Goal: Transaction & Acquisition: Purchase product/service

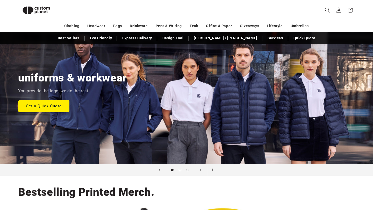
scroll to position [42, 0]
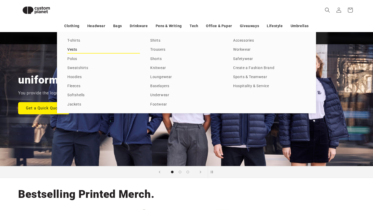
click at [73, 50] on link "Vests" at bounding box center [103, 49] width 72 height 7
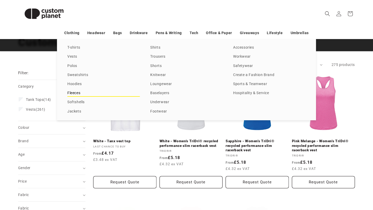
click at [78, 95] on link "Fleeces" at bounding box center [103, 93] width 72 height 7
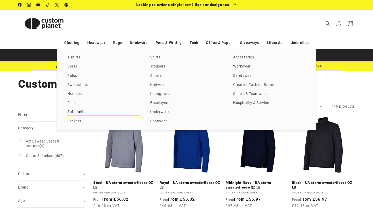
click at [82, 112] on link "Softshells" at bounding box center [103, 112] width 72 height 7
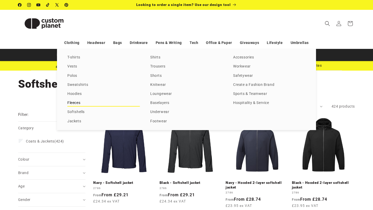
click at [78, 103] on link "Fleeces" at bounding box center [103, 103] width 72 height 7
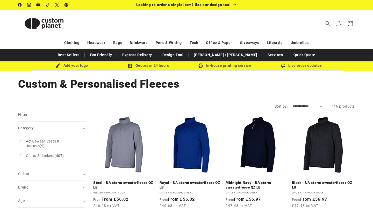
click at [322, 107] on select "**********" at bounding box center [307, 106] width 30 height 5
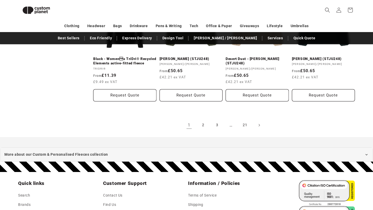
scroll to position [590, 0]
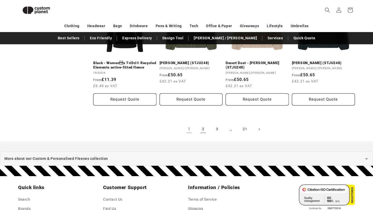
click at [203, 129] on link "2" at bounding box center [202, 129] width 11 height 11
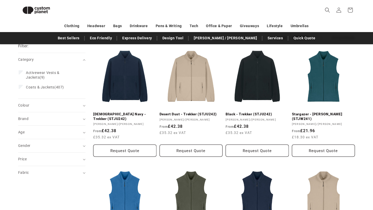
scroll to position [56, 0]
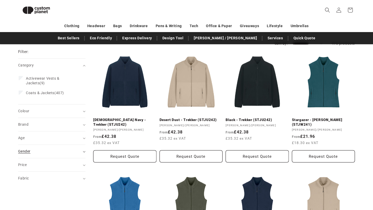
click at [68, 149] on div "Gender (0)" at bounding box center [49, 151] width 63 height 5
click at [39, 173] on span "Male (221)" at bounding box center [51, 174] width 50 height 5
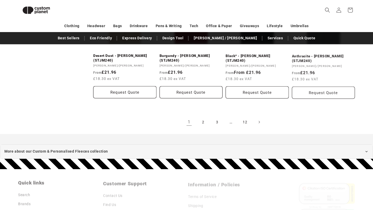
scroll to position [588, 0]
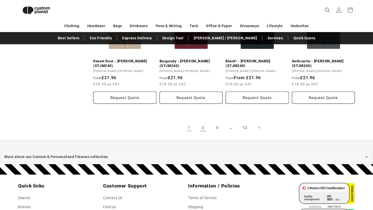
click at [203, 129] on link "2" at bounding box center [202, 127] width 11 height 11
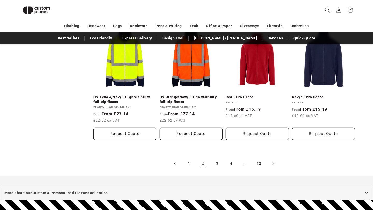
scroll to position [568, 0]
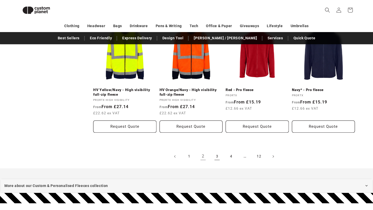
click at [217, 155] on link "3" at bounding box center [216, 156] width 11 height 11
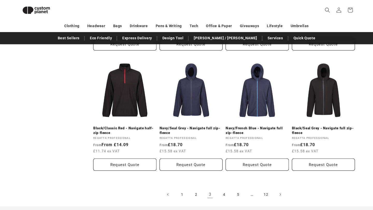
scroll to position [524, 0]
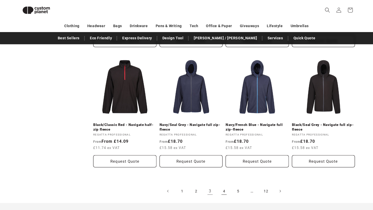
click at [224, 190] on link "4" at bounding box center [223, 191] width 11 height 11
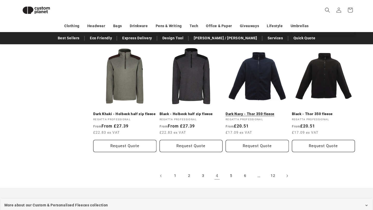
scroll to position [545, 0]
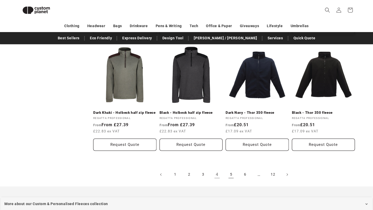
click at [232, 179] on link "5" at bounding box center [230, 174] width 11 height 11
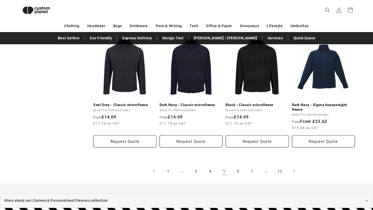
scroll to position [538, 0]
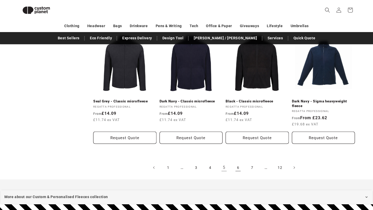
click at [238, 173] on link "6" at bounding box center [237, 167] width 11 height 11
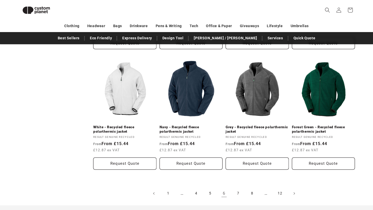
scroll to position [527, 0]
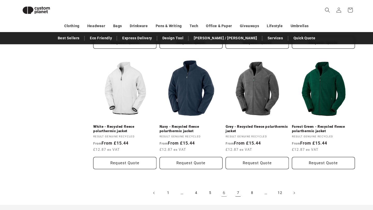
click at [238, 187] on link "7" at bounding box center [237, 192] width 11 height 11
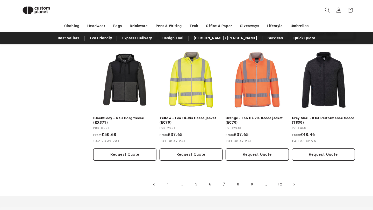
scroll to position [537, 0]
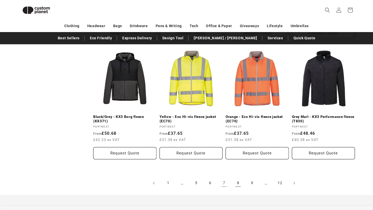
click at [239, 185] on link "8" at bounding box center [237, 183] width 11 height 11
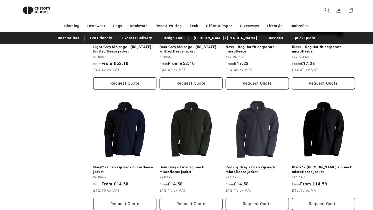
scroll to position [560, 0]
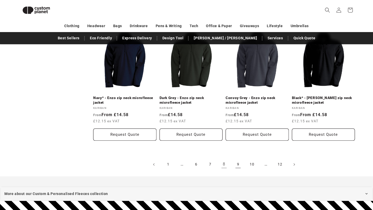
click at [239, 165] on link "9" at bounding box center [237, 164] width 11 height 11
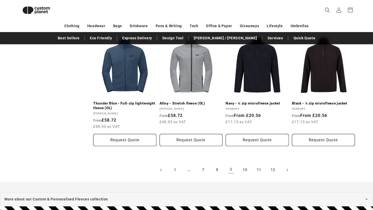
scroll to position [556, 0]
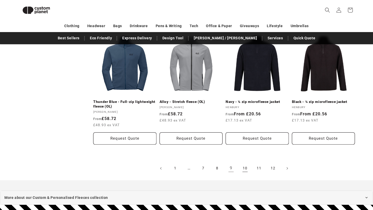
click at [243, 168] on link "10" at bounding box center [244, 168] width 11 height 11
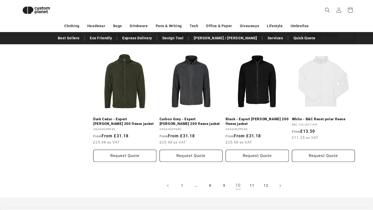
scroll to position [550, 0]
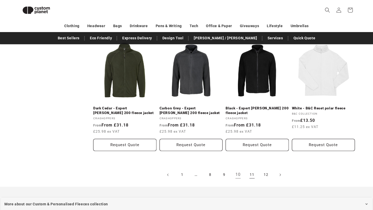
click at [250, 171] on link "11" at bounding box center [251, 174] width 11 height 11
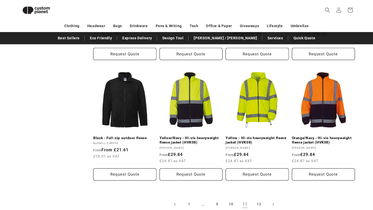
scroll to position [532, 0]
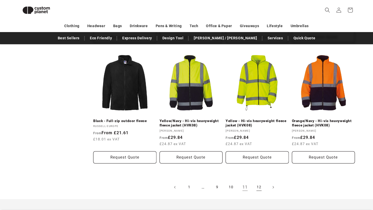
click at [258, 189] on link "12" at bounding box center [258, 187] width 11 height 11
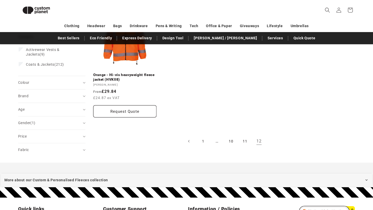
scroll to position [100, 0]
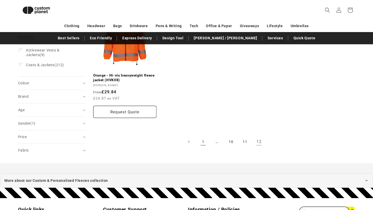
click at [204, 141] on link "1" at bounding box center [202, 141] width 11 height 11
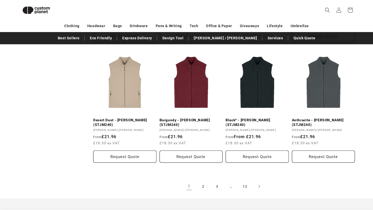
scroll to position [539, 0]
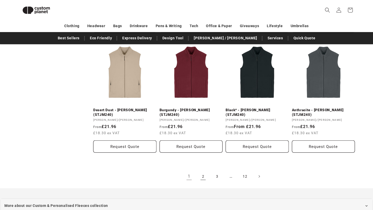
click at [203, 175] on link "2" at bounding box center [202, 176] width 11 height 11
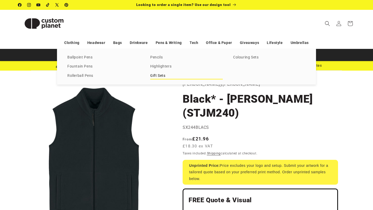
scroll to position [52, 0]
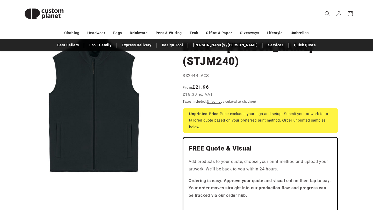
click at [18, 180] on button "Open media 1 in modal" at bounding box center [18, 180] width 0 height 0
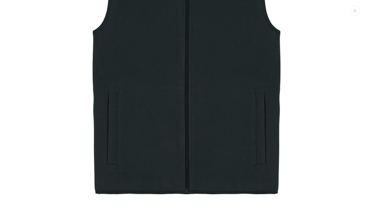
scroll to position [115, 0]
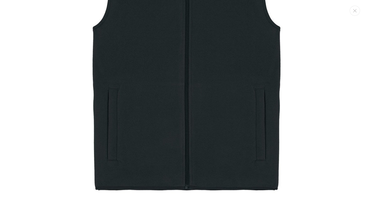
click at [166, 165] on img "Media gallery" at bounding box center [186, 49] width 316 height 316
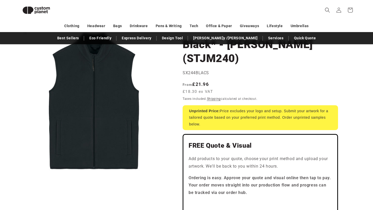
scroll to position [47, 0]
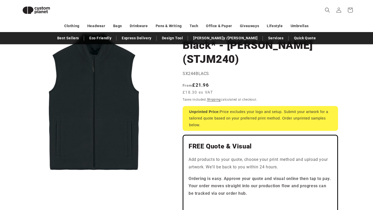
click at [336, 59] on h1 "Black* - Stanley Quester (STJM240)" at bounding box center [259, 52] width 155 height 28
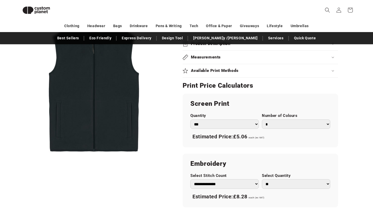
scroll to position [0, 0]
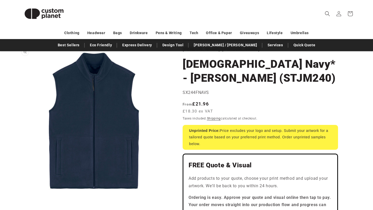
scroll to position [35, 0]
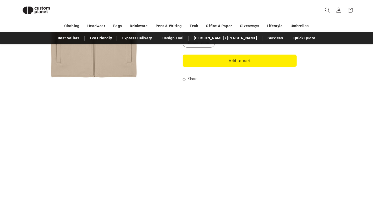
scroll to position [497, 0]
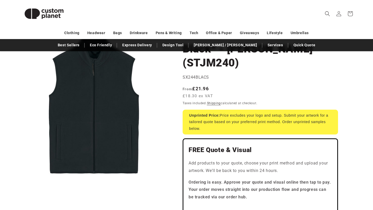
scroll to position [115, 0]
click at [18, 181] on button "Open media 1 in modal" at bounding box center [18, 181] width 0 height 0
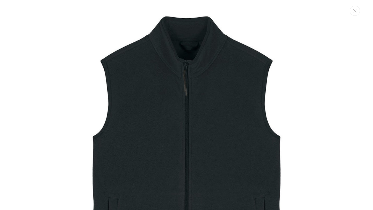
scroll to position [22, 0]
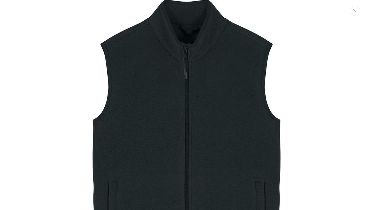
click at [102, 140] on img "Media gallery" at bounding box center [186, 141] width 316 height 316
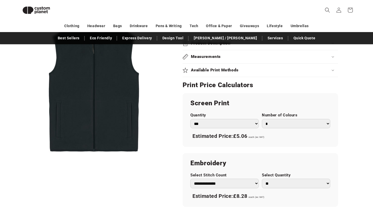
scroll to position [262, 0]
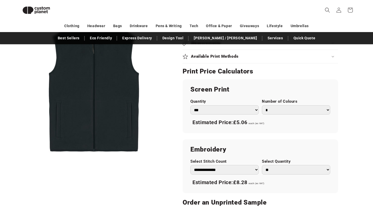
click at [230, 111] on select "*** *** *** **** **** **** ***** *****" at bounding box center [224, 110] width 68 height 10
click at [252, 111] on select "*** *** *** **** **** **** ***** *****" at bounding box center [224, 110] width 68 height 10
click at [190, 105] on select "*** *** *** **** **** **** ***** *****" at bounding box center [224, 110] width 68 height 10
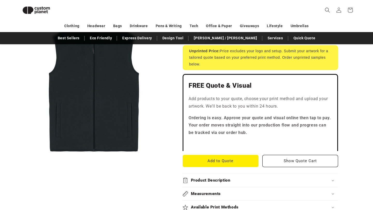
scroll to position [0, 0]
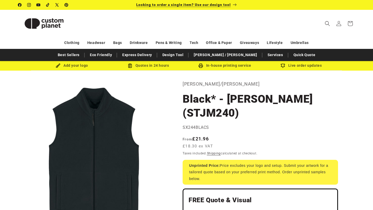
click at [184, 7] on p "Looking to order a single item? Use our design tool" at bounding box center [186, 5] width 100 height 10
